Goal: Navigation & Orientation: Find specific page/section

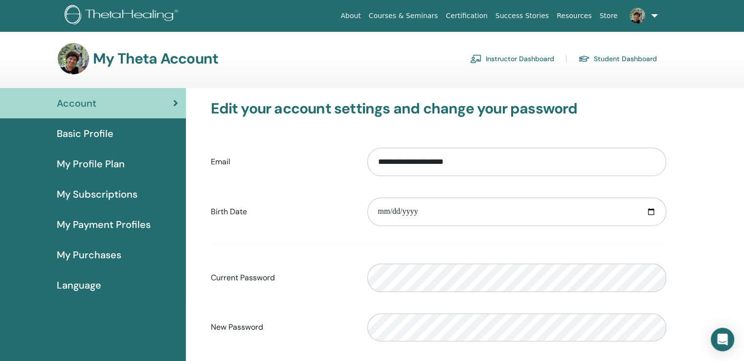
click at [510, 57] on link "Instructor Dashboard" at bounding box center [512, 59] width 84 height 16
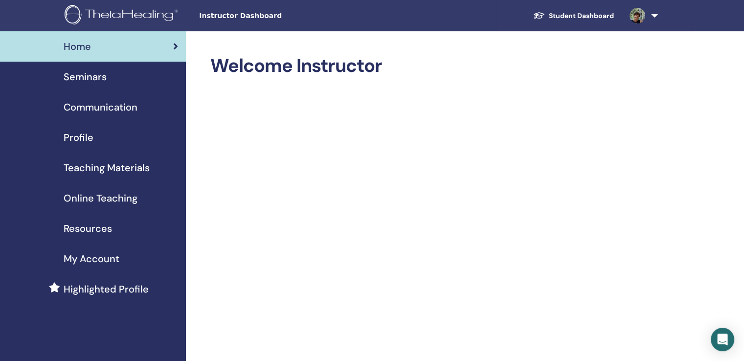
click at [98, 165] on span "Teaching Materials" at bounding box center [107, 167] width 86 height 15
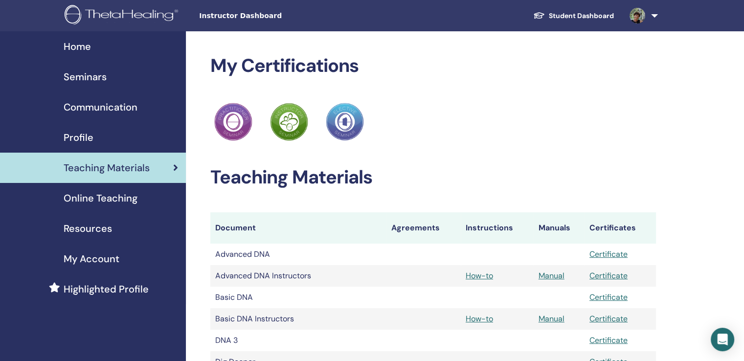
click at [92, 75] on span "Seminars" at bounding box center [85, 76] width 43 height 15
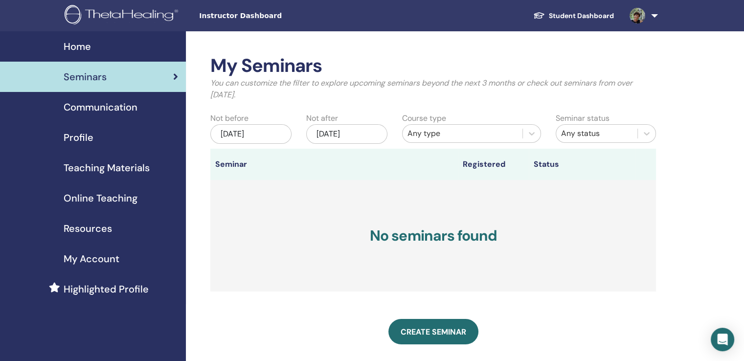
click at [81, 47] on span "Home" at bounding box center [77, 46] width 27 height 15
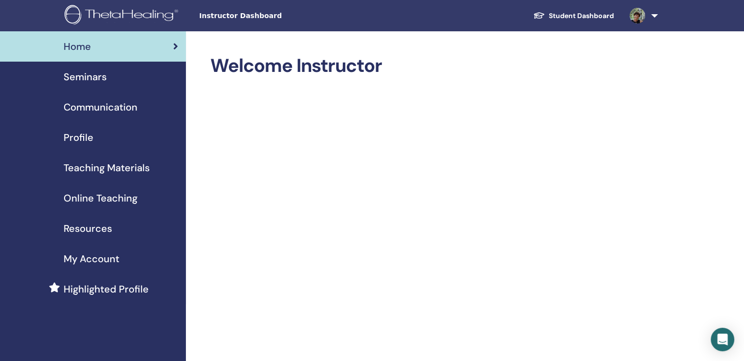
click at [656, 14] on link at bounding box center [642, 15] width 40 height 31
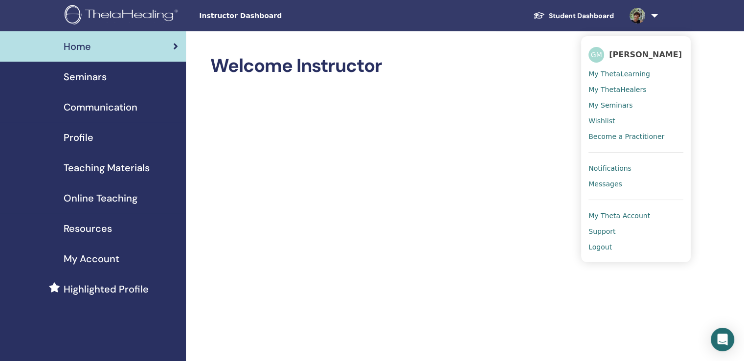
click at [607, 247] on span "Logout" at bounding box center [600, 247] width 23 height 9
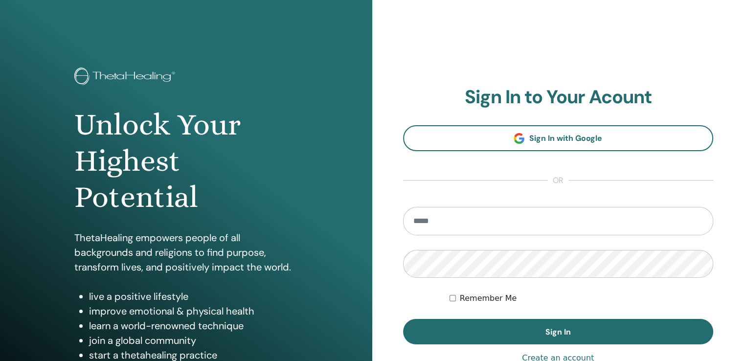
type input "**********"
